Goal: Check status: Check status

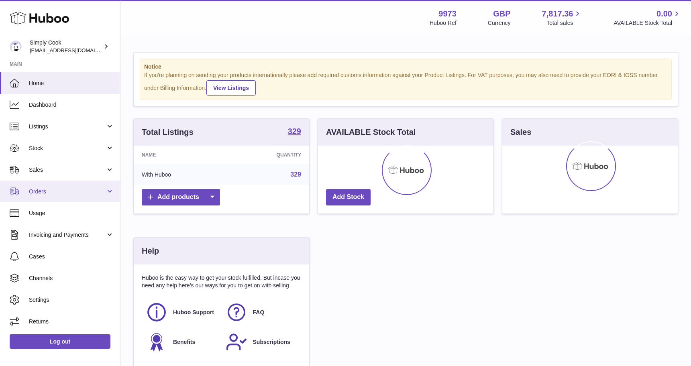
click at [71, 195] on span "Orders" at bounding box center [67, 192] width 77 height 8
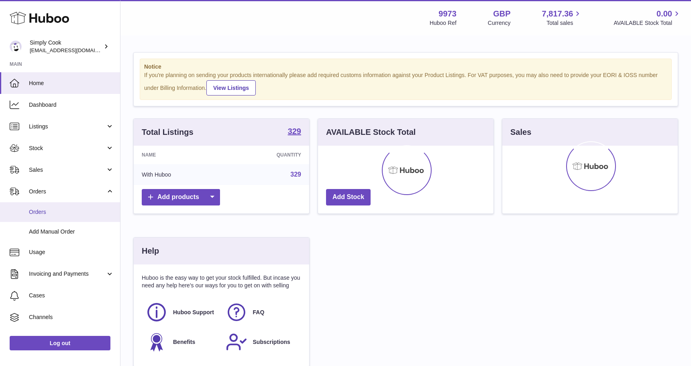
click at [68, 211] on span "Orders" at bounding box center [71, 213] width 85 height 8
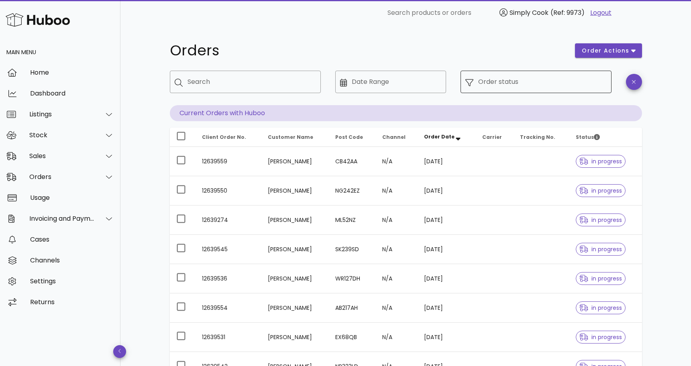
click at [543, 82] on input "Order status" at bounding box center [542, 82] width 129 height 13
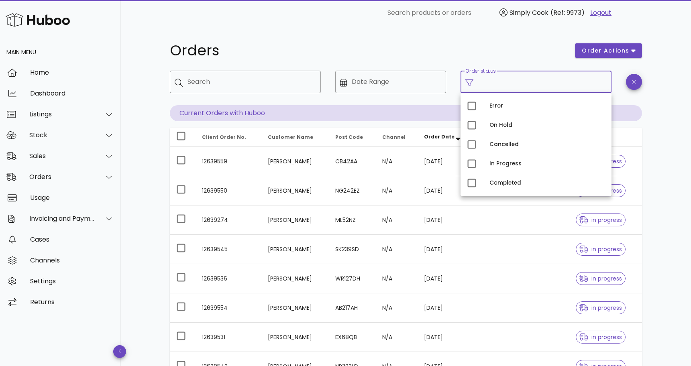
click at [658, 75] on div "Orders order actions ​ Search ​ Date Range ​ Order status Current Orders with H…" at bounding box center [406, 277] width 511 height 503
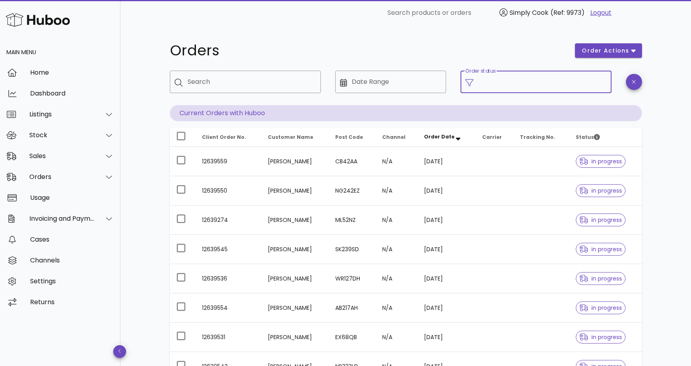
click at [528, 81] on input "Order status" at bounding box center [542, 82] width 129 height 13
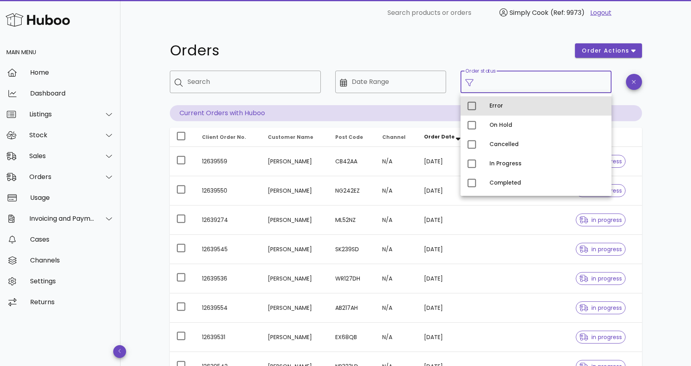
click at [493, 104] on div "Error" at bounding box center [548, 106] width 116 height 6
type input "**********"
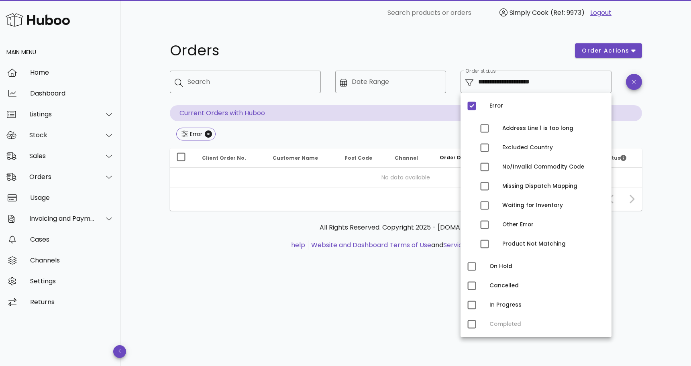
click at [485, 39] on div "Orders" at bounding box center [368, 51] width 406 height 24
